Goal: Find specific fact

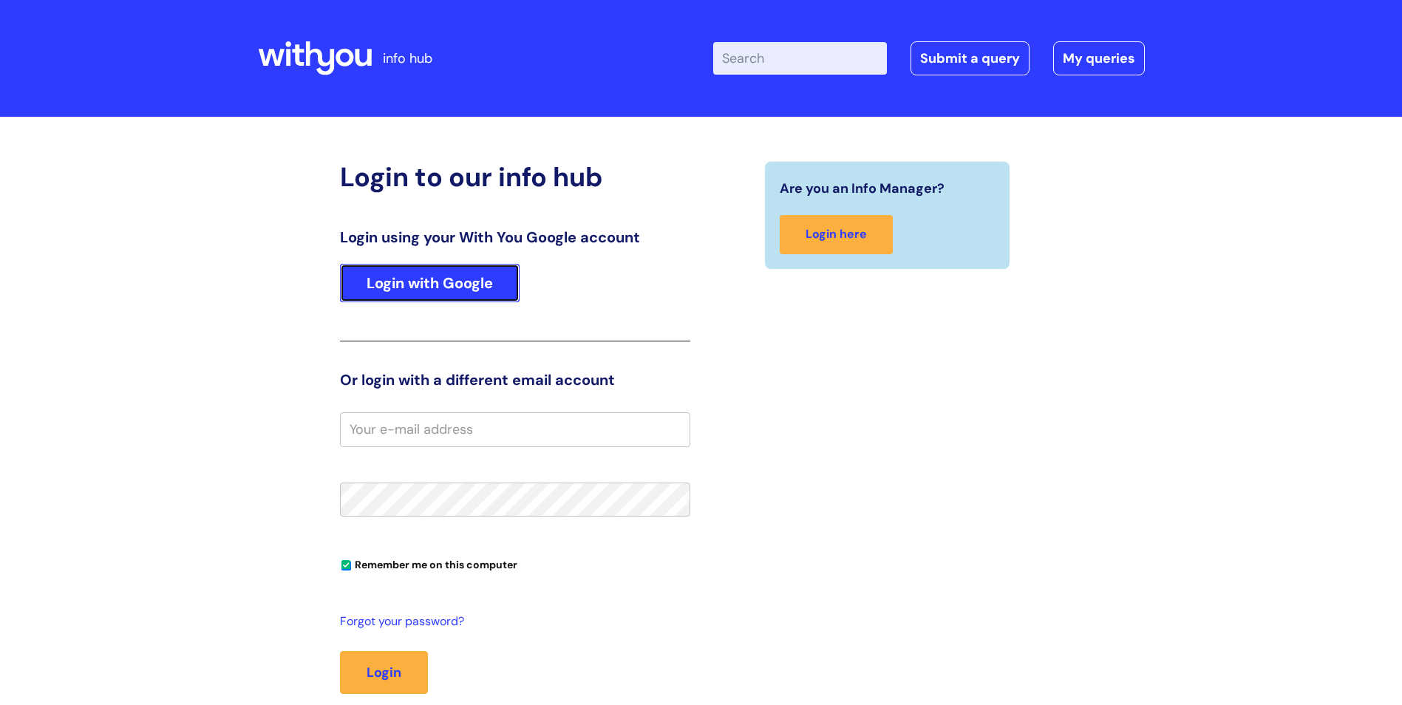
click at [462, 289] on link "Login with Google" at bounding box center [430, 283] width 180 height 38
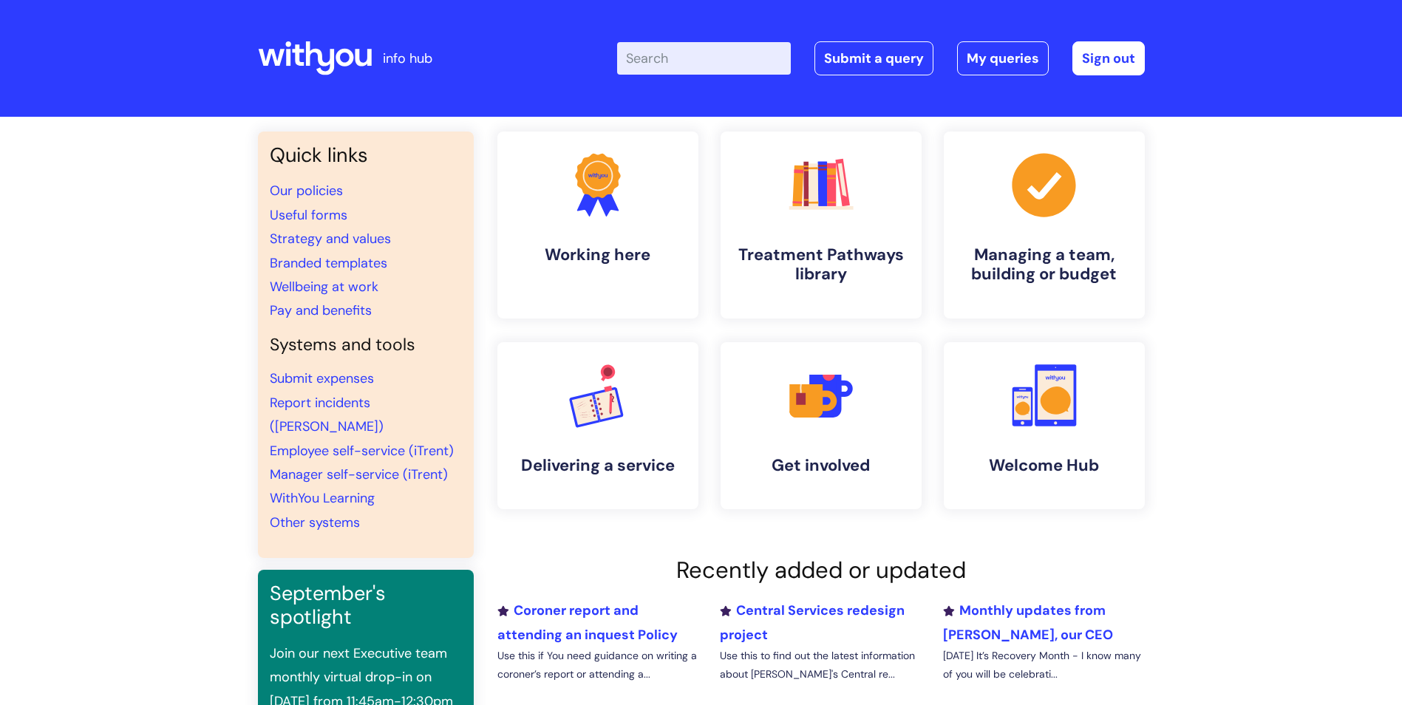
click at [675, 67] on input "Enter your search term here..." at bounding box center [704, 58] width 174 height 33
type input "reference"
click button "Search" at bounding box center [0, 0] width 0 height 0
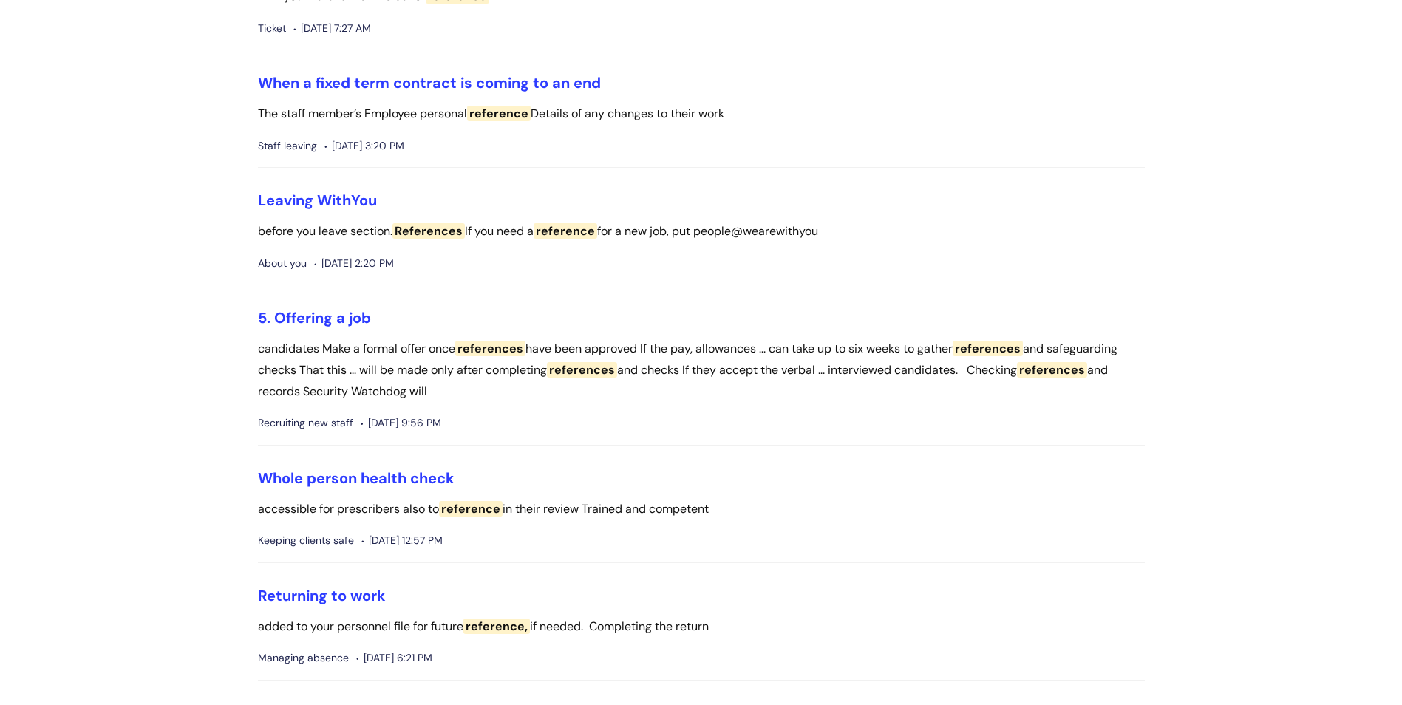
scroll to position [739, 0]
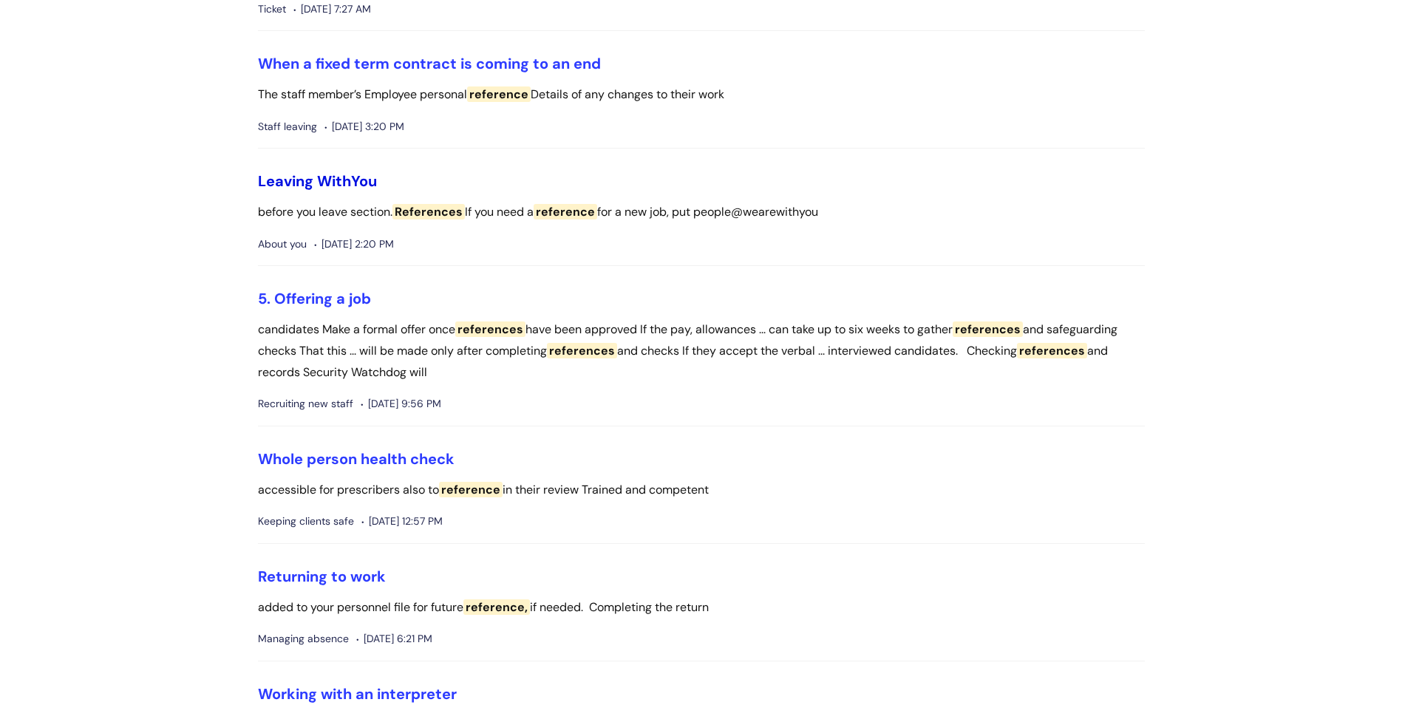
click at [333, 179] on link "Leaving WithYou" at bounding box center [317, 180] width 119 height 19
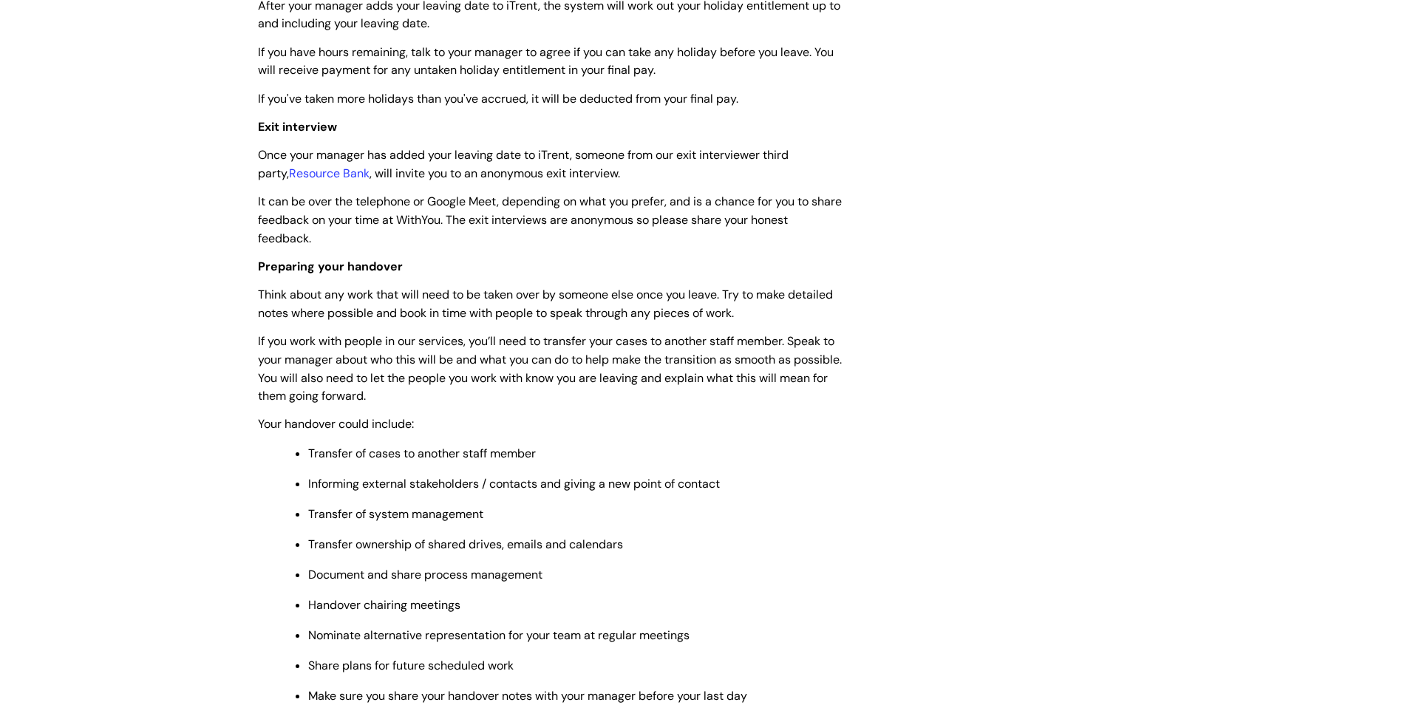
scroll to position [3558, 0]
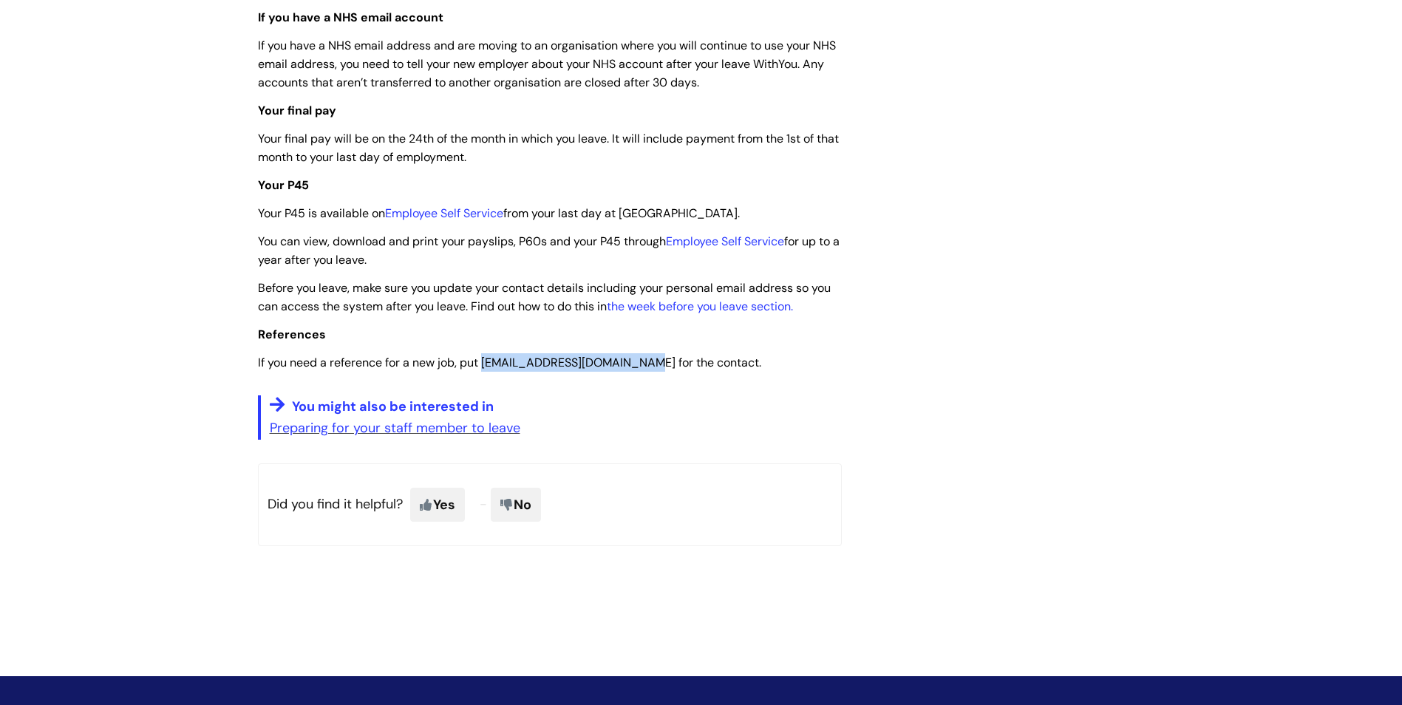
drag, startPoint x: 486, startPoint y: 384, endPoint x: 646, endPoint y: 383, distance: 159.6
click at [646, 370] on span "If you need a reference for a new job, put people@wearewithyou.org.uk for the c…" at bounding box center [509, 363] width 503 height 16
drag, startPoint x: 646, startPoint y: 383, endPoint x: 636, endPoint y: 382, distance: 9.7
copy span "people@wearewithyou.org.uk"
